Goal: Complete application form: Complete application form

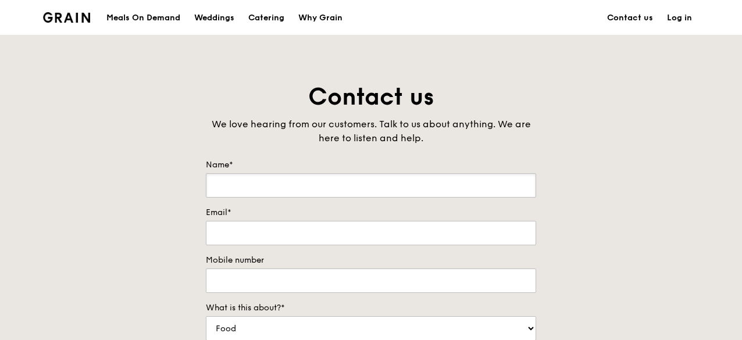
click at [335, 188] on input "Name*" at bounding box center [371, 185] width 330 height 24
type input "[PERSON_NAME]"
click at [300, 234] on input "Email*" at bounding box center [371, 233] width 330 height 24
type input "[EMAIL_ADDRESS][DOMAIN_NAME]"
click at [279, 272] on input "Mobile number" at bounding box center [371, 281] width 330 height 24
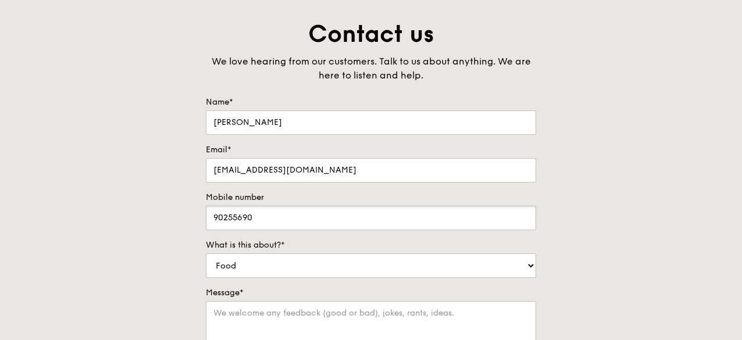
scroll to position [116, 0]
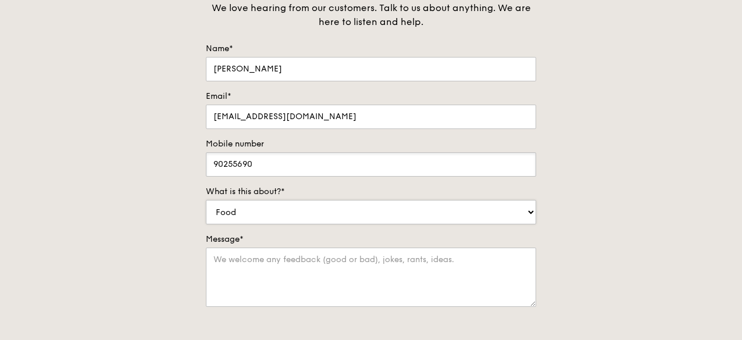
type input "90255690"
click at [386, 216] on select "Food Service Billing/Payment Catering Others" at bounding box center [371, 212] width 330 height 24
select select "Catering"
click at [206, 200] on select "Food Service Billing/Payment Catering Others" at bounding box center [371, 212] width 330 height 24
click at [257, 259] on textarea "Message*" at bounding box center [371, 277] width 330 height 59
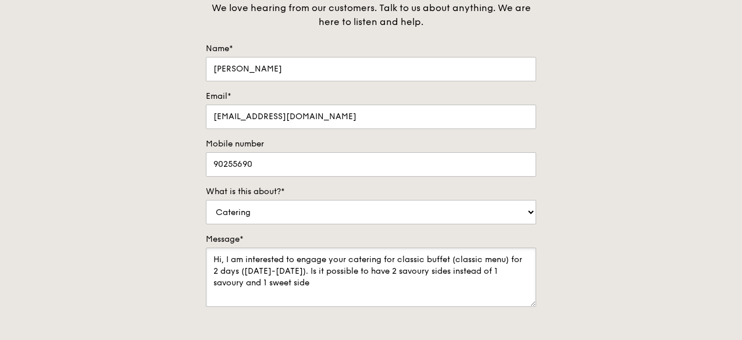
click at [244, 282] on textarea "Hi, I am interested to engage your catering for classic buffet (classic menu) f…" at bounding box center [371, 277] width 330 height 59
click at [369, 286] on textarea "Hi, I am interested to engage your catering for classic buffet (classic menu) f…" at bounding box center [371, 277] width 330 height 59
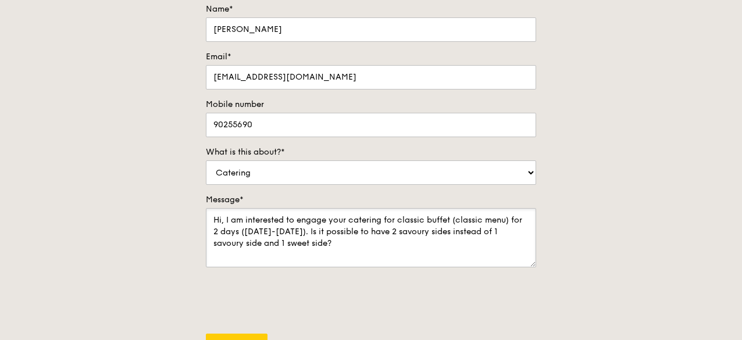
scroll to position [174, 0]
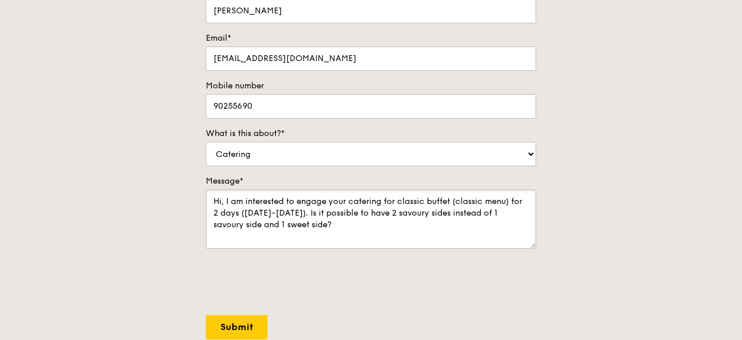
type textarea "Hi, I am interested to engage your catering for classic buffet (classic menu) f…"
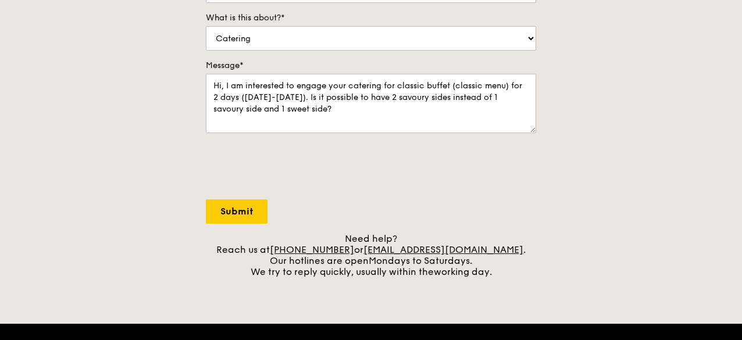
scroll to position [291, 0]
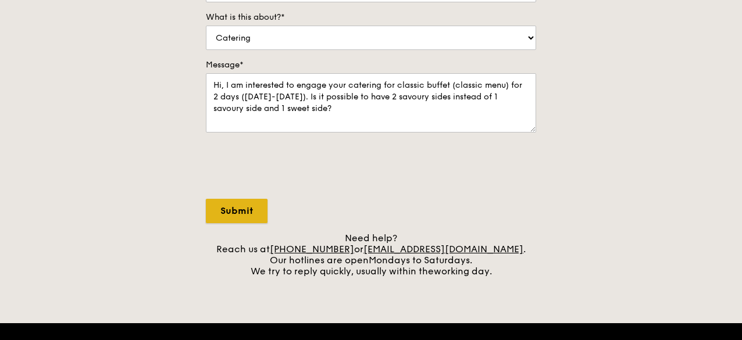
click at [234, 212] on input "Submit" at bounding box center [237, 211] width 62 height 24
select select "Food"
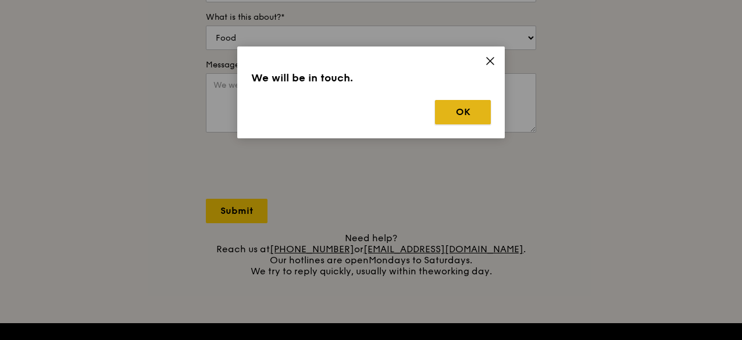
click at [448, 110] on button "OK" at bounding box center [463, 112] width 56 height 24
